Goal: Task Accomplishment & Management: Manage account settings

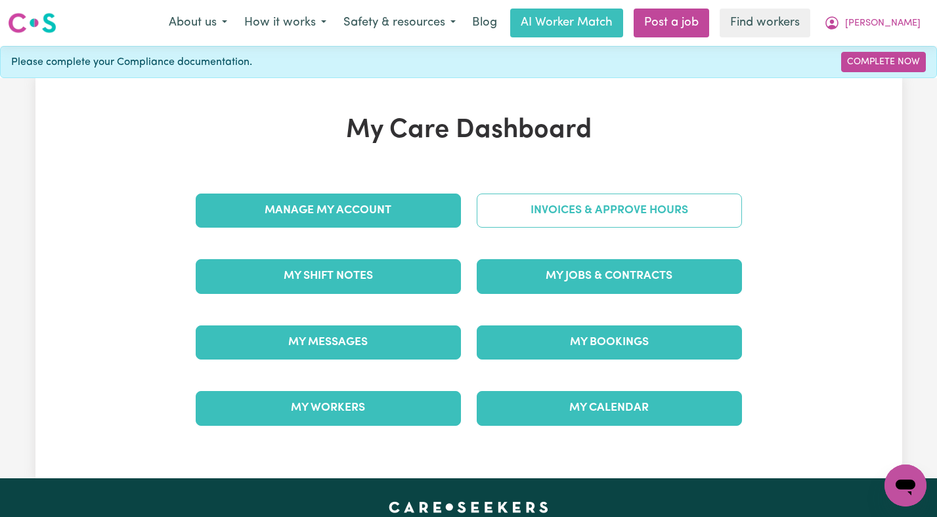
click at [622, 199] on link "Invoices & Approve Hours" at bounding box center [609, 211] width 265 height 34
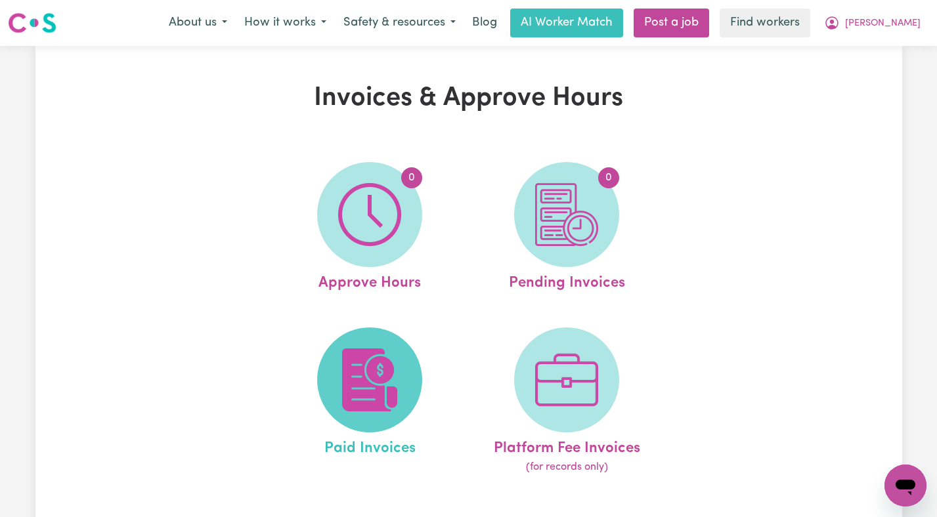
click at [376, 404] on img at bounding box center [369, 380] width 63 height 63
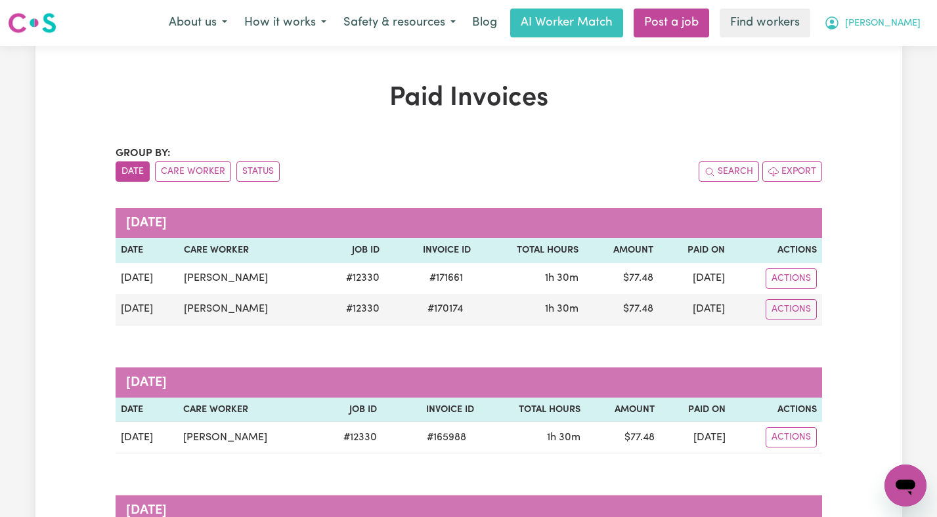
click at [889, 18] on span "[PERSON_NAME]" at bounding box center [883, 23] width 76 height 14
click at [868, 76] on link "Logout" at bounding box center [877, 75] width 104 height 25
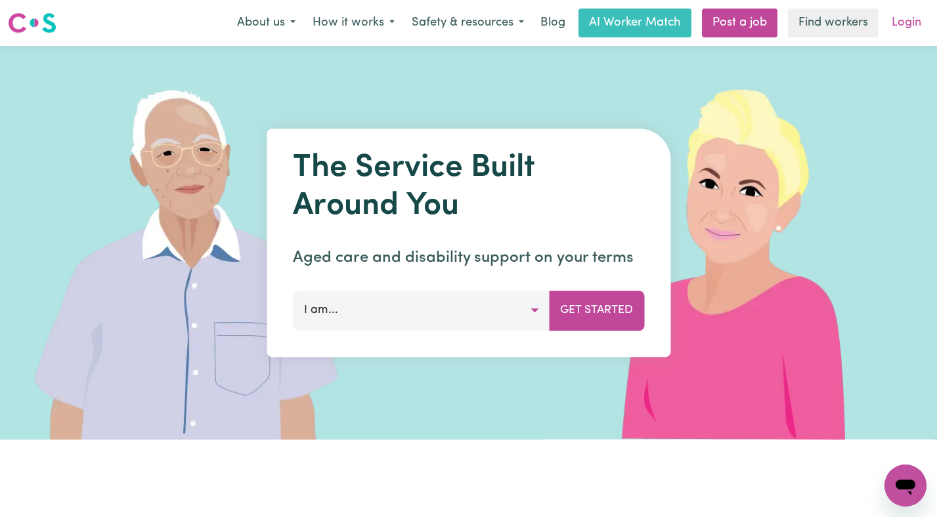
click at [911, 22] on link "Login" at bounding box center [906, 23] width 45 height 29
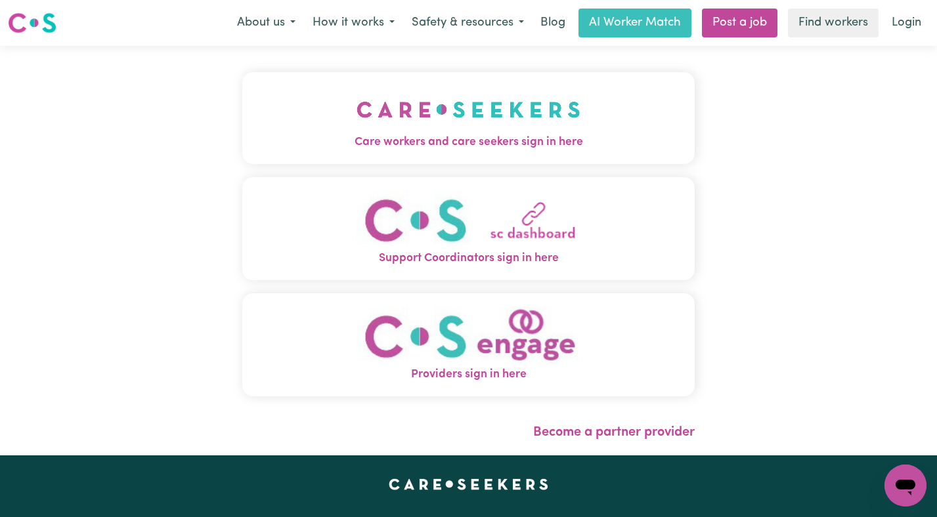
click at [561, 113] on img "Care workers and care seekers sign in here" at bounding box center [468, 109] width 224 height 49
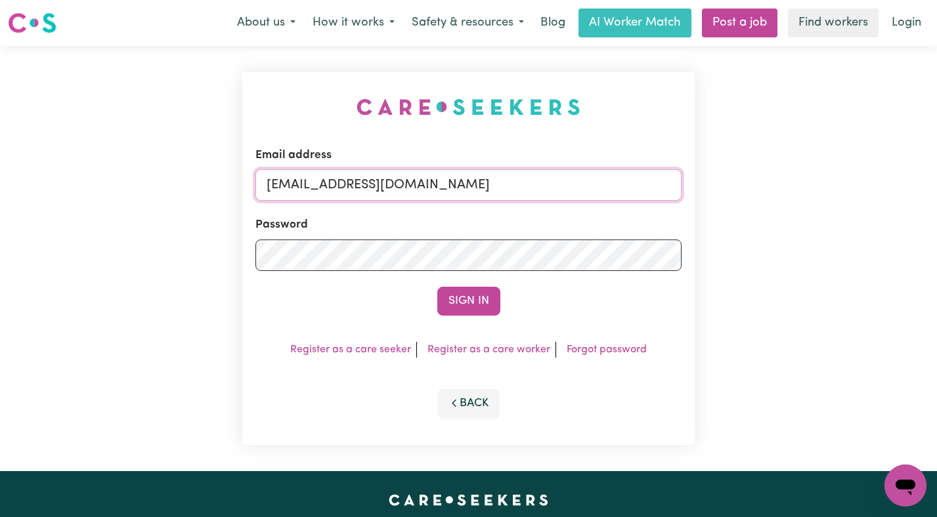
drag, startPoint x: 627, startPoint y: 190, endPoint x: 332, endPoint y: 190, distance: 294.8
click at [332, 190] on input "[EMAIL_ADDRESS][DOMAIN_NAME]" at bounding box center [468, 185] width 427 height 32
paste input "HongNingWong"
type input "[EMAIL_ADDRESS][DOMAIN_NAME]"
click at [437, 287] on button "Sign In" at bounding box center [468, 301] width 63 height 29
